Goal: Information Seeking & Learning: Find contact information

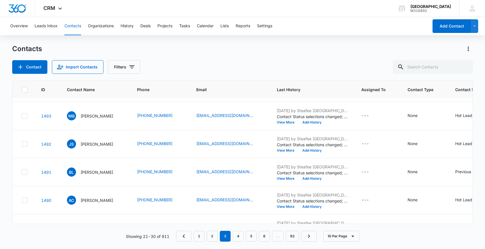
scroll to position [155, 0]
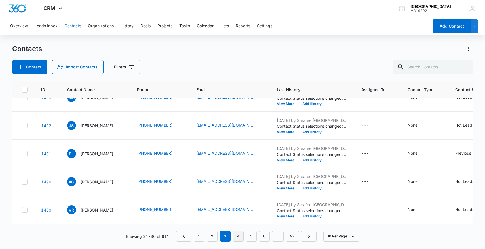
click at [240, 239] on link "4" at bounding box center [238, 236] width 11 height 11
drag, startPoint x: 140, startPoint y: 211, endPoint x: 182, endPoint y: 208, distance: 42.1
click at [182, 208] on td "[PHONE_NUMBER]" at bounding box center [159, 210] width 59 height 28
copy div "[PHONE_NUMBER]"
click at [272, 36] on div "Overview Leads Inbox Contacts Organizations History Deals Projects Tasks Calend…" at bounding box center [242, 132] width 485 height 231
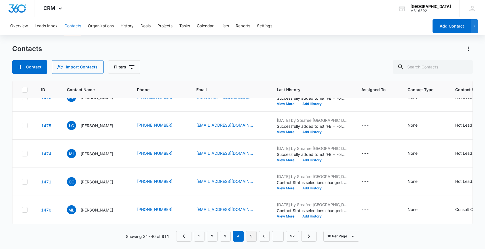
click at [250, 232] on link "5" at bounding box center [251, 236] width 11 height 11
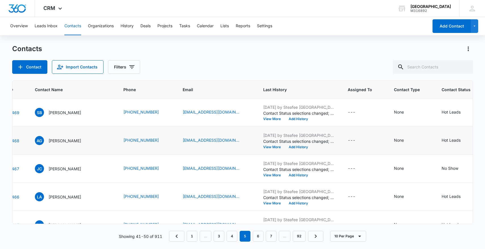
scroll to position [0, 31]
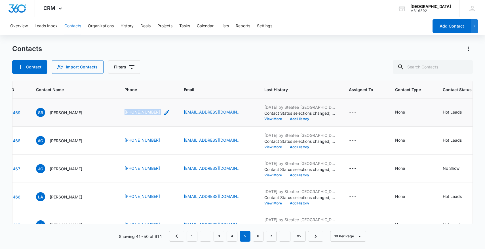
drag, startPoint x: 121, startPoint y: 110, endPoint x: 157, endPoint y: 110, distance: 36.0
click at [158, 110] on td "[PHONE_NUMBER]" at bounding box center [147, 112] width 59 height 28
copy link "[PHONE_NUMBER]"
drag, startPoint x: 117, startPoint y: 138, endPoint x: 166, endPoint y: 140, distance: 49.4
click at [166, 140] on tr "1468 AG [PERSON_NAME] [PHONE_NUMBER] [EMAIL_ADDRESS][DOMAIN_NAME] [DATE] by Ste…" at bounding box center [291, 140] width 619 height 28
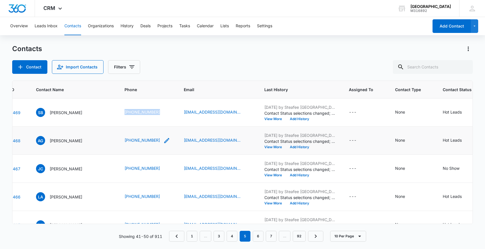
copy tr "[PHONE_NUMBER]"
drag, startPoint x: 107, startPoint y: 168, endPoint x: 157, endPoint y: 165, distance: 49.1
click at [158, 166] on tr "1467 [PERSON_NAME] [PHONE_NUMBER] [EMAIL_ADDRESS][DOMAIN_NAME] [DATE] by Steafe…" at bounding box center [291, 169] width 619 height 28
drag, startPoint x: 119, startPoint y: 197, endPoint x: 170, endPoint y: 196, distance: 50.8
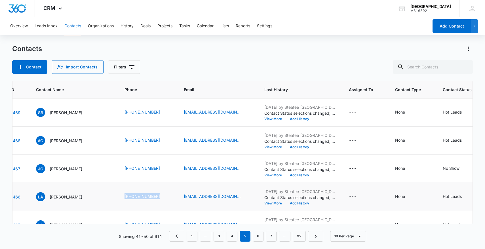
click at [170, 196] on td "[PHONE_NUMBER]" at bounding box center [147, 197] width 59 height 28
copy link "[PHONE_NUMBER]"
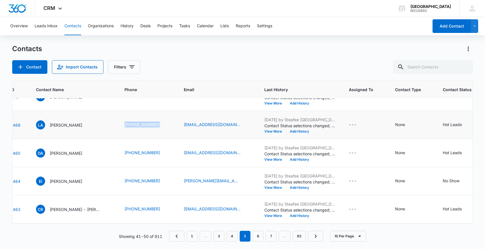
scroll to position [77, 31]
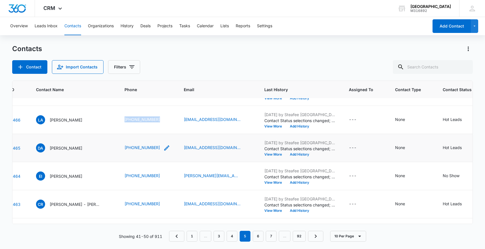
drag, startPoint x: 111, startPoint y: 150, endPoint x: 161, endPoint y: 148, distance: 50.0
click at [161, 148] on tr "1465 DA [PERSON_NAME] [PHONE_NUMBER] [EMAIL_ADDRESS][DOMAIN_NAME] [DATE] by Ste…" at bounding box center [291, 148] width 619 height 28
copy tr "[PHONE_NUMBER]"
drag, startPoint x: 118, startPoint y: 174, endPoint x: 167, endPoint y: 175, distance: 49.1
click at [167, 175] on td "[PHONE_NUMBER]" at bounding box center [147, 176] width 59 height 28
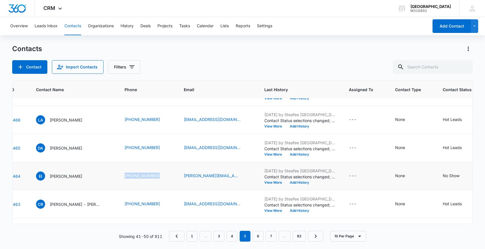
copy link "[PHONE_NUMBER]"
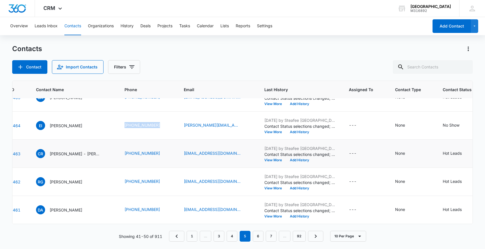
scroll to position [128, 31]
copy tr "[PHONE_NUMBER]"
drag, startPoint x: 117, startPoint y: 149, endPoint x: 158, endPoint y: 149, distance: 41.1
click at [158, 149] on tr "1463 CR [PERSON_NAME] - [PERSON_NAME] [PHONE_NUMBER] [EMAIL_ADDRESS][DOMAIN_NAM…" at bounding box center [291, 153] width 619 height 28
click at [259, 241] on link "6" at bounding box center [258, 236] width 11 height 11
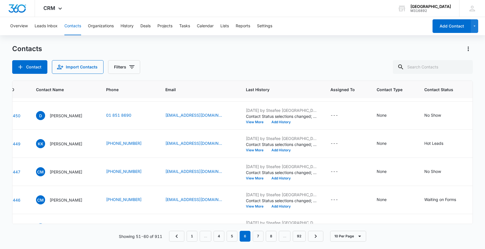
scroll to position [155, 31]
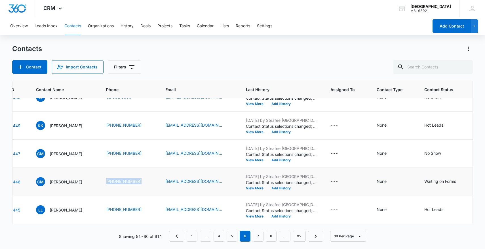
drag, startPoint x: 114, startPoint y: 179, endPoint x: 168, endPoint y: 177, distance: 54.8
click at [168, 177] on tr "1446 CM [PERSON_NAME] [PHONE_NUMBER] [EMAIL_ADDRESS][DOMAIN_NAME] [DATE] by Ste…" at bounding box center [287, 182] width 611 height 28
copy div "Contact Name - Cori Marshall - Select to Edit Field"
click at [291, 10] on div "CRM Apps Reputation Forms CRM Email Social Payments POS Content Ads Intelligenc…" at bounding box center [242, 8] width 485 height 17
drag, startPoint x: 119, startPoint y: 180, endPoint x: 165, endPoint y: 184, distance: 46.7
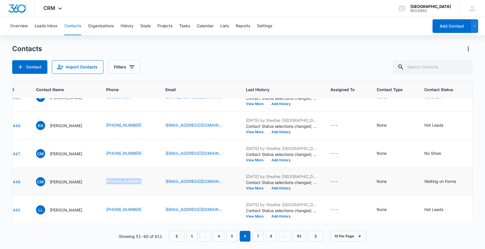
click at [165, 184] on tr "1446 CM [PERSON_NAME] [PHONE_NUMBER] [EMAIL_ADDRESS][DOMAIN_NAME] [DATE] by Ste…" at bounding box center [287, 182] width 611 height 28
copy tr "[PHONE_NUMBER]"
click at [260, 236] on link "7" at bounding box center [258, 236] width 11 height 11
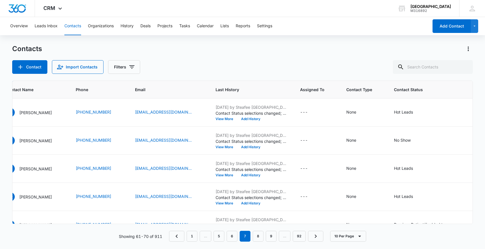
scroll to position [155, 61]
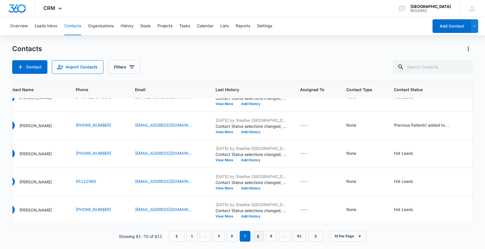
click at [261, 239] on link "8" at bounding box center [258, 236] width 11 height 11
